Goal: Task Accomplishment & Management: Manage account settings

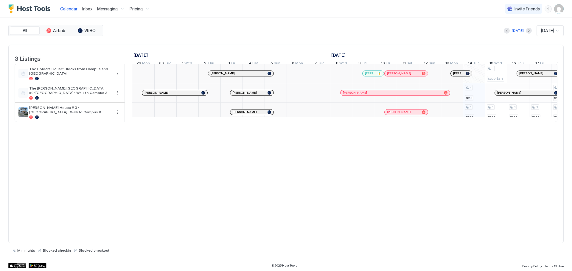
scroll to position [0, 331]
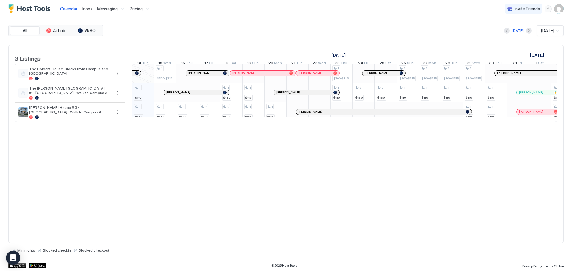
click at [558, 10] on img "User profile" at bounding box center [559, 9] width 10 height 10
click at [504, 31] on span "Settings" at bounding box center [505, 33] width 16 height 5
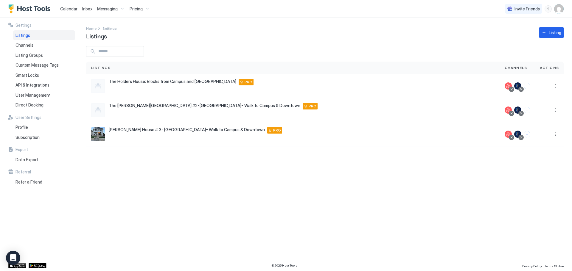
click at [557, 13] on img "User profile" at bounding box center [559, 9] width 10 height 10
click at [501, 18] on img at bounding box center [496, 21] width 10 height 10
click at [451, 21] on div at bounding box center [286, 135] width 572 height 271
click at [42, 93] on span "User Management" at bounding box center [32, 95] width 35 height 5
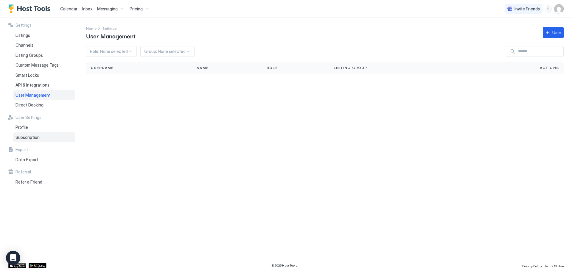
click at [27, 136] on span "Subscription" at bounding box center [27, 137] width 24 height 5
